Goal: Task Accomplishment & Management: Manage account settings

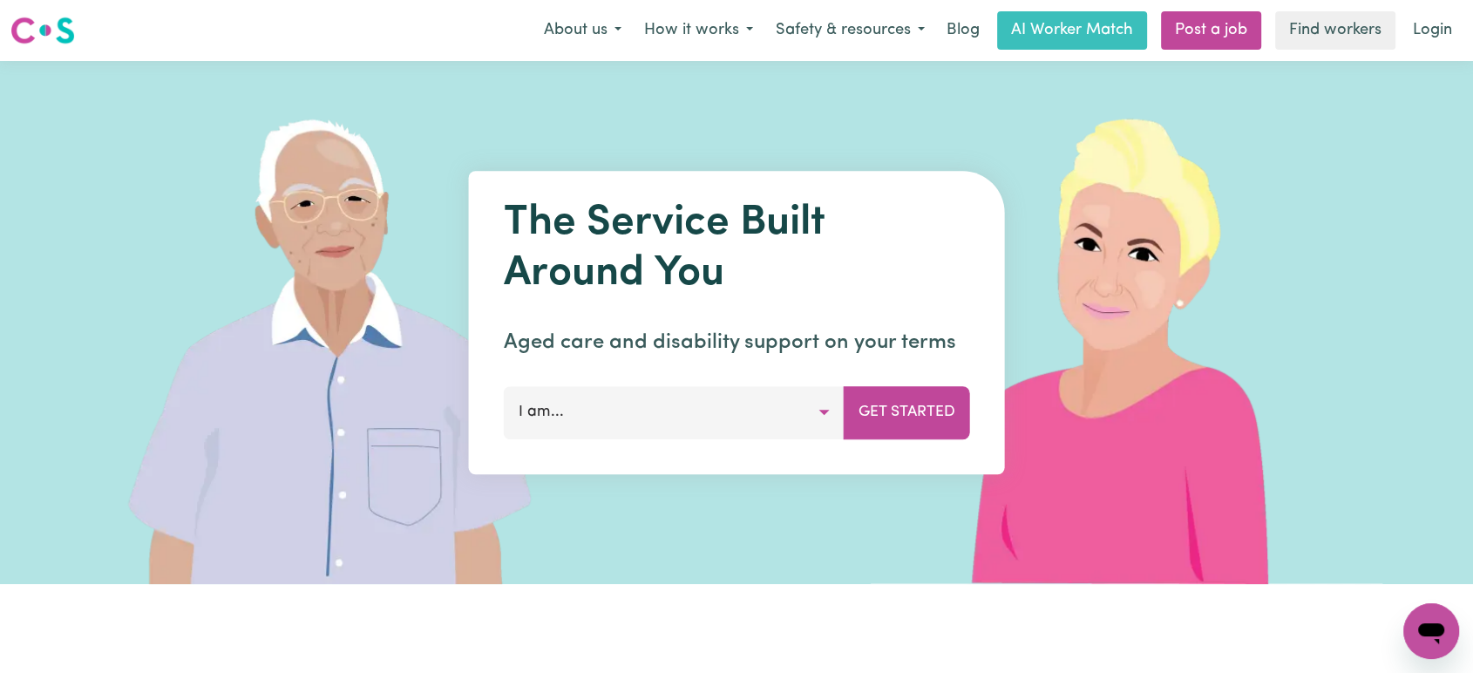
click at [1439, 37] on link "Login" at bounding box center [1433, 30] width 60 height 38
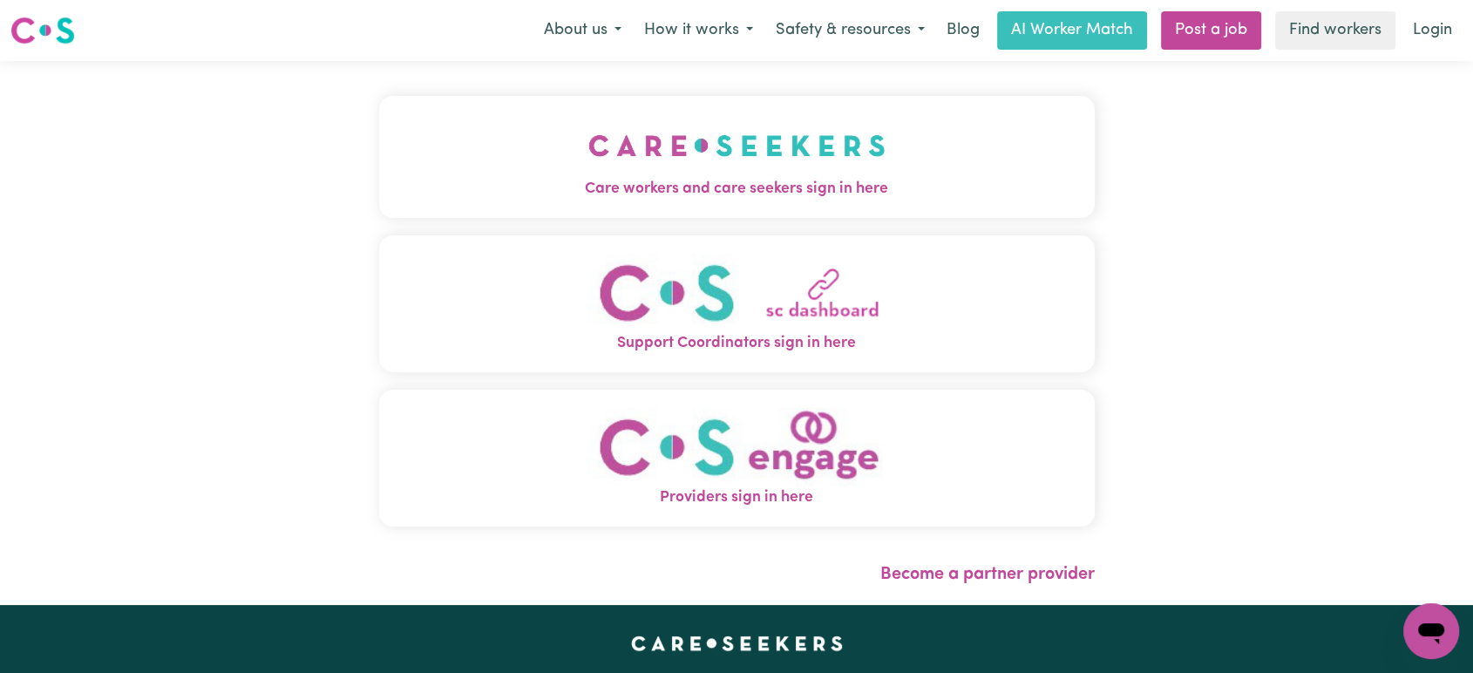
click at [745, 137] on img "Care workers and care seekers sign in here" at bounding box center [736, 145] width 297 height 65
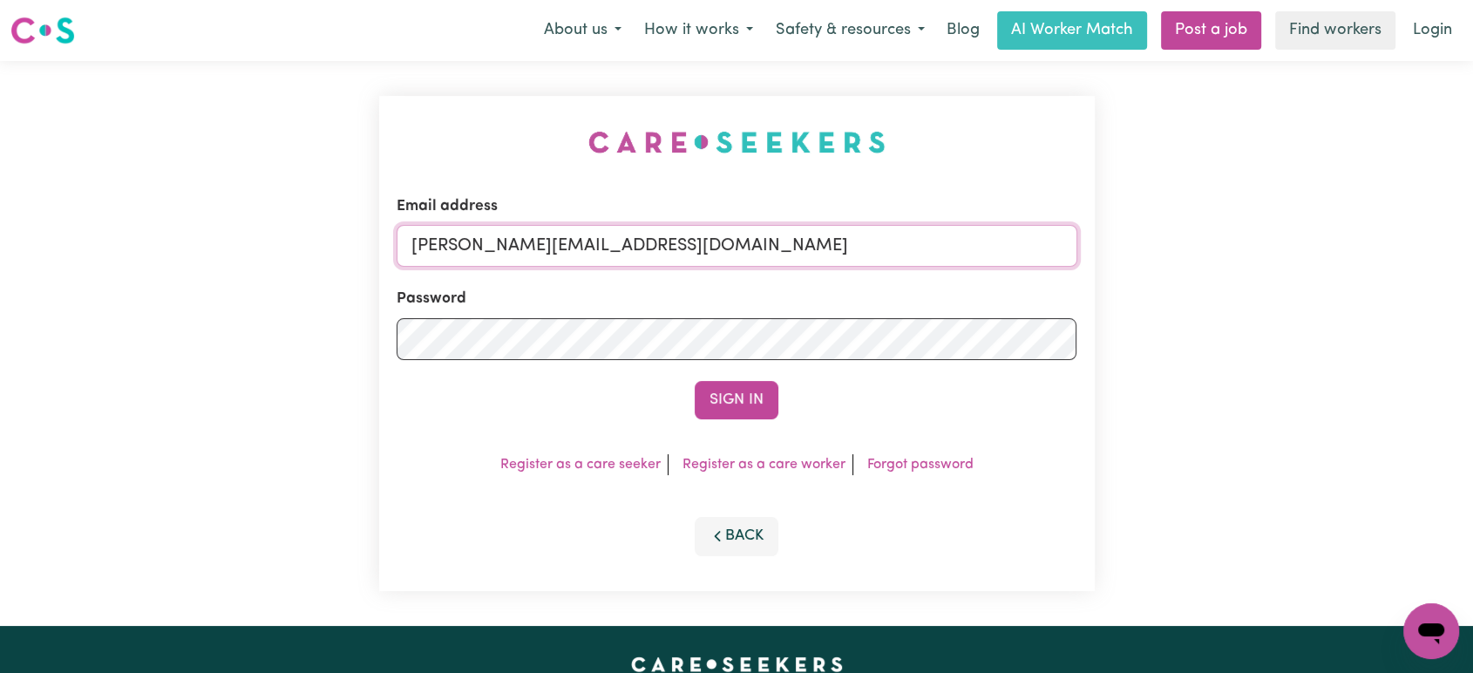
click at [698, 247] on input "[PERSON_NAME][EMAIL_ADDRESS][DOMAIN_NAME]" at bounding box center [737, 246] width 681 height 42
drag, startPoint x: 829, startPoint y: 245, endPoint x: 511, endPoint y: 249, distance: 318.2
click at [511, 249] on input "[EMAIL_ADDRESS][DOMAIN_NAME]" at bounding box center [737, 246] width 681 height 42
drag, startPoint x: 828, startPoint y: 265, endPoint x: 477, endPoint y: 238, distance: 352.3
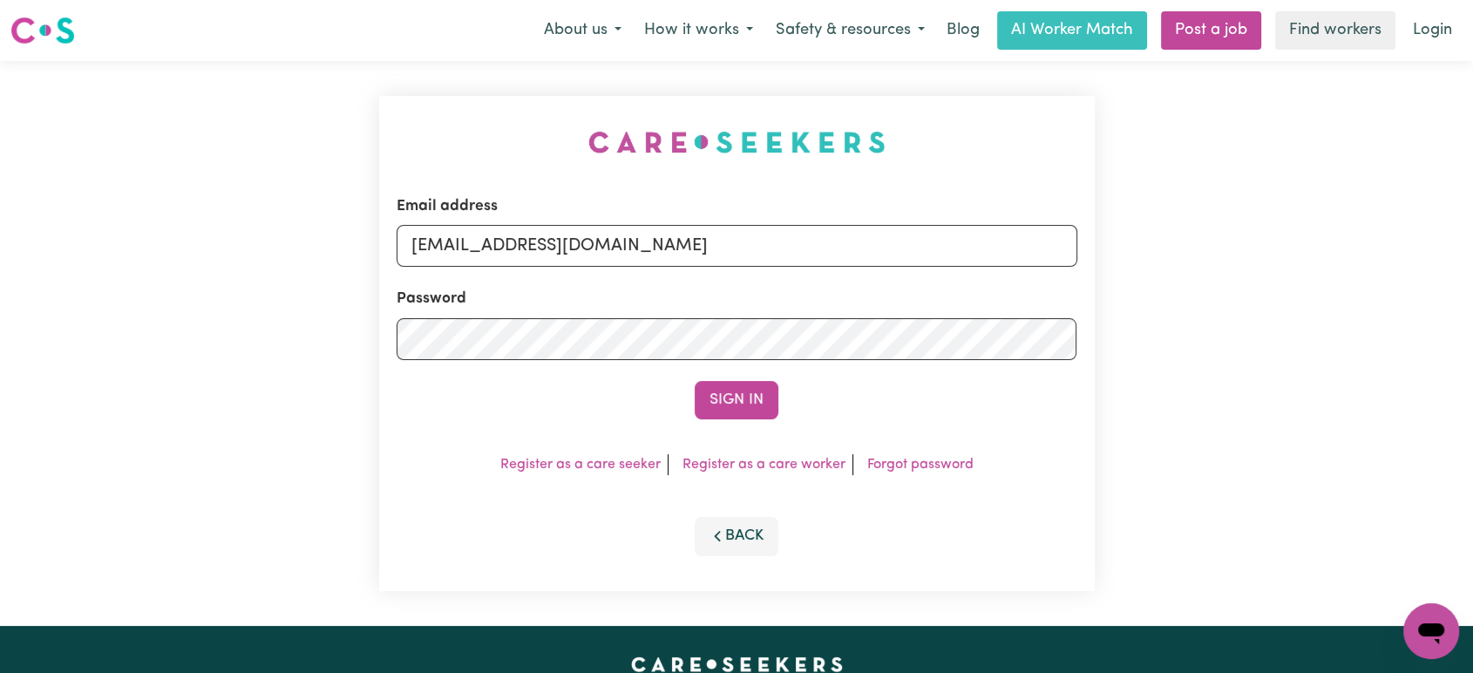
click at [477, 238] on input "[EMAIL_ADDRESS][DOMAIN_NAME]" at bounding box center [737, 246] width 681 height 42
type input "[EMAIL_ADDRESS][DOMAIN_NAME]"
click at [695, 381] on button "Sign In" at bounding box center [737, 400] width 84 height 38
